Goal: Information Seeking & Learning: Learn about a topic

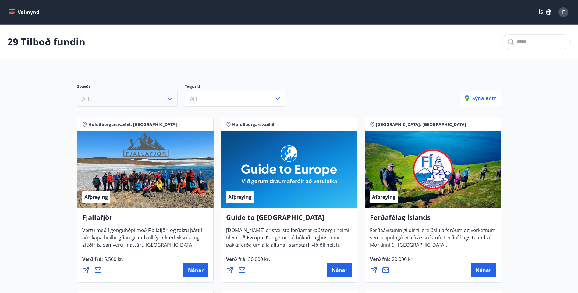
click at [171, 100] on icon "button" at bounding box center [169, 98] width 7 height 7
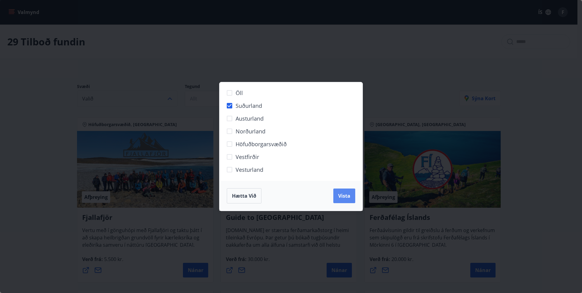
click at [344, 195] on span "Vista" at bounding box center [344, 195] width 12 height 7
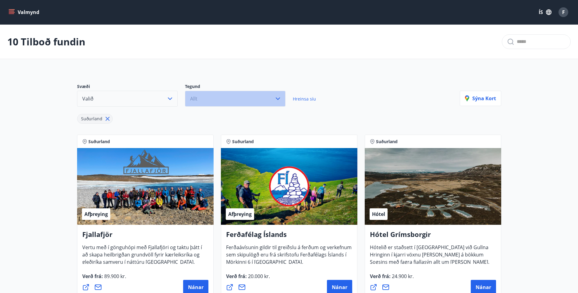
click at [279, 99] on icon "button" at bounding box center [277, 98] width 7 height 7
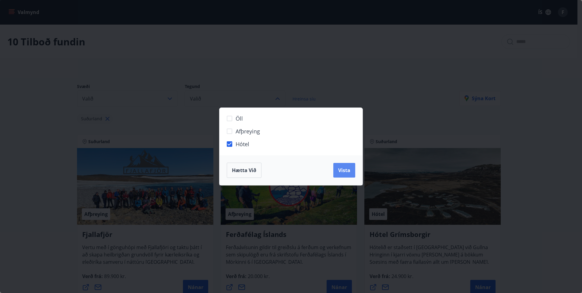
click at [340, 171] on span "Vista" at bounding box center [344, 170] width 12 height 7
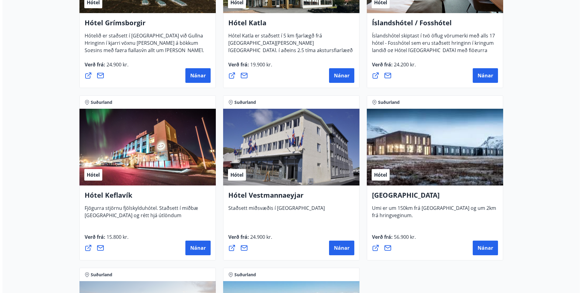
scroll to position [213, 0]
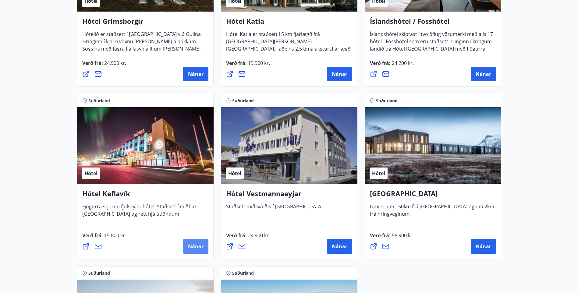
click at [197, 246] on span "Nánar" at bounding box center [196, 246] width 16 height 7
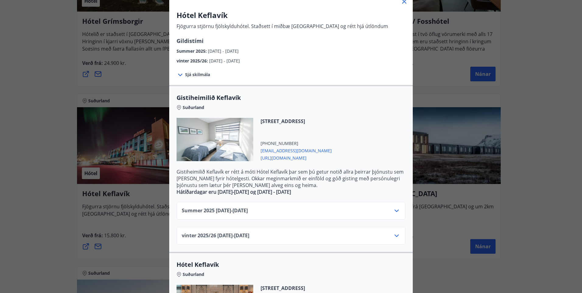
scroll to position [61, 0]
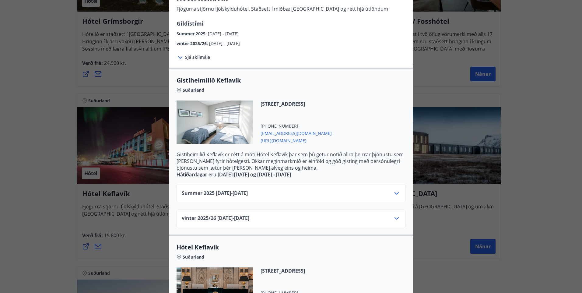
click at [396, 193] on icon at bounding box center [396, 193] width 7 height 7
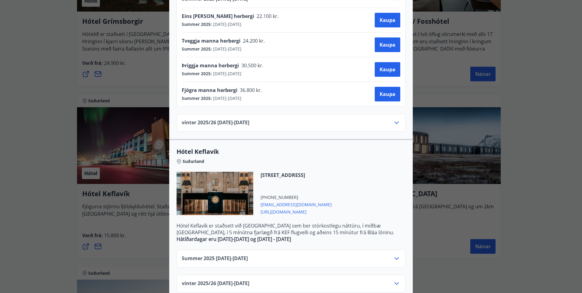
scroll to position [266, 0]
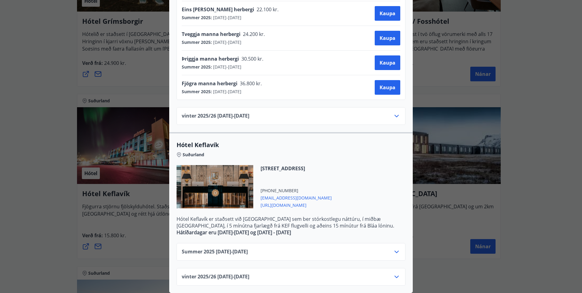
click at [396, 248] on icon at bounding box center [396, 251] width 7 height 7
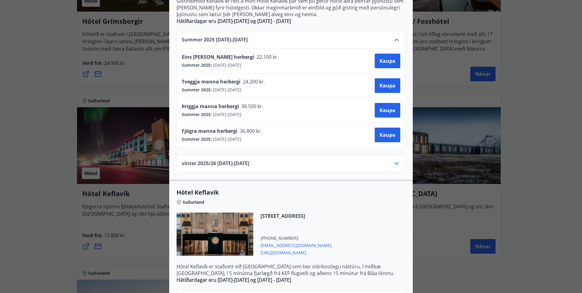
scroll to position [140, 0]
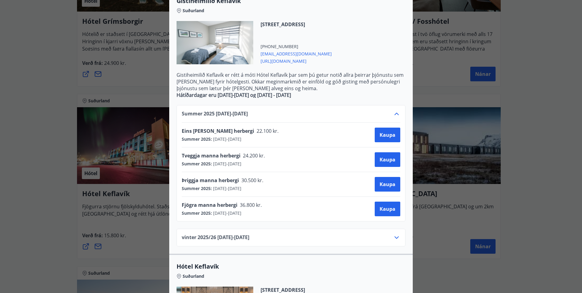
click at [276, 61] on span "[URL][DOMAIN_NAME]" at bounding box center [296, 60] width 71 height 7
